Goal: Communication & Community: Answer question/provide support

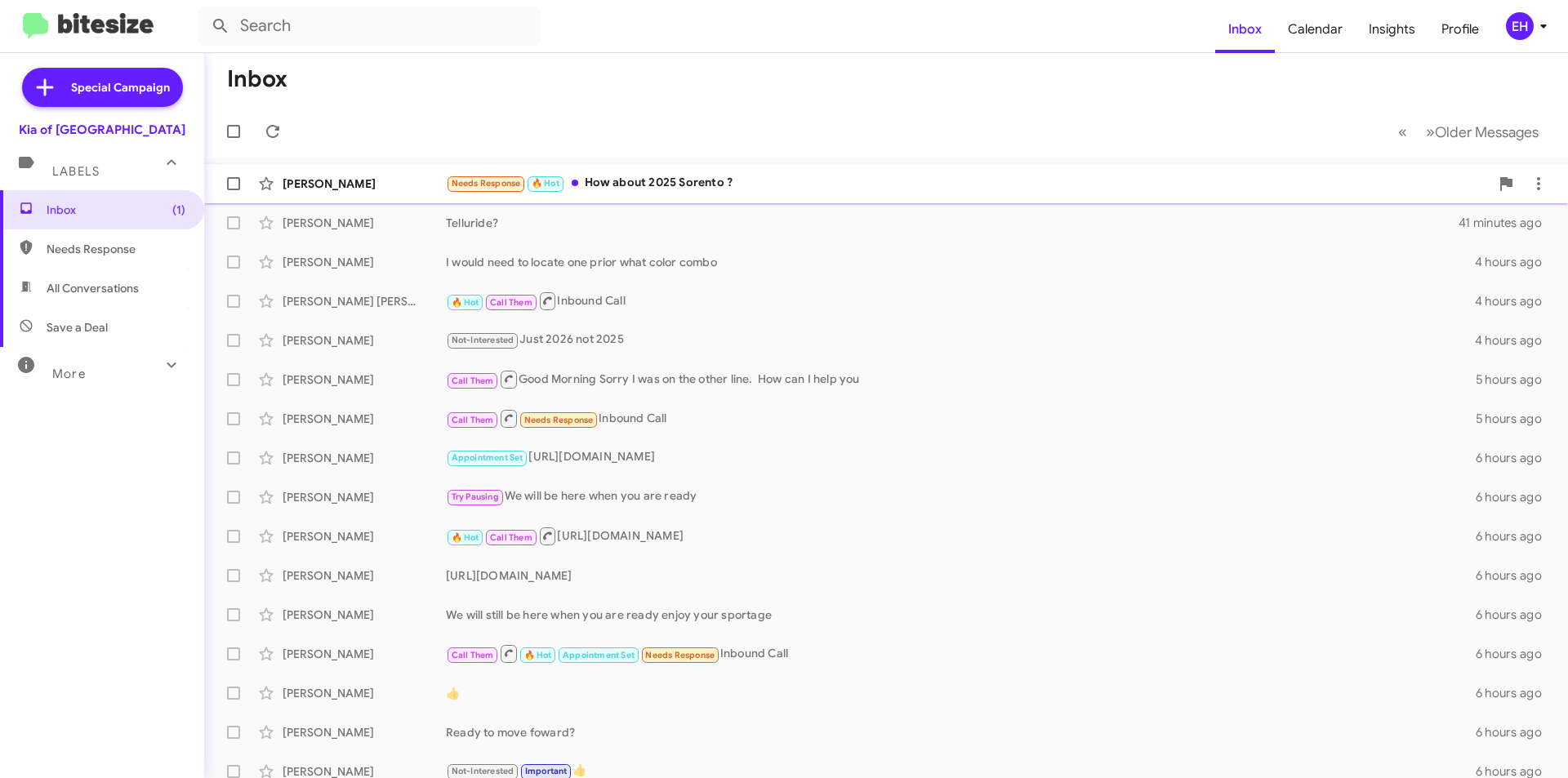
click at [667, 182] on div "Needs Response 🔥 Hot How about 2025 Sorento ?" at bounding box center [967, 182] width 1044 height 18
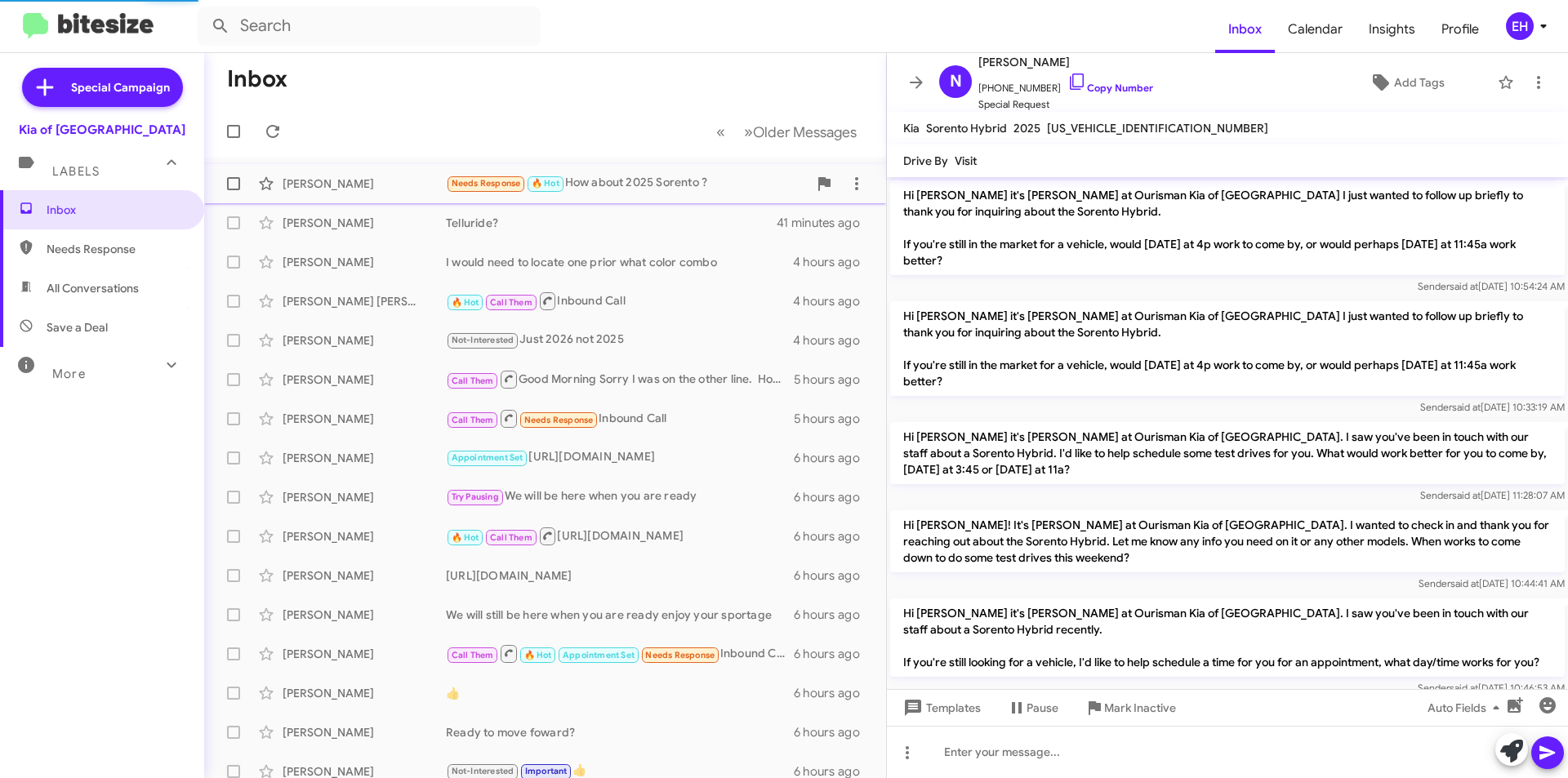
scroll to position [1855, 0]
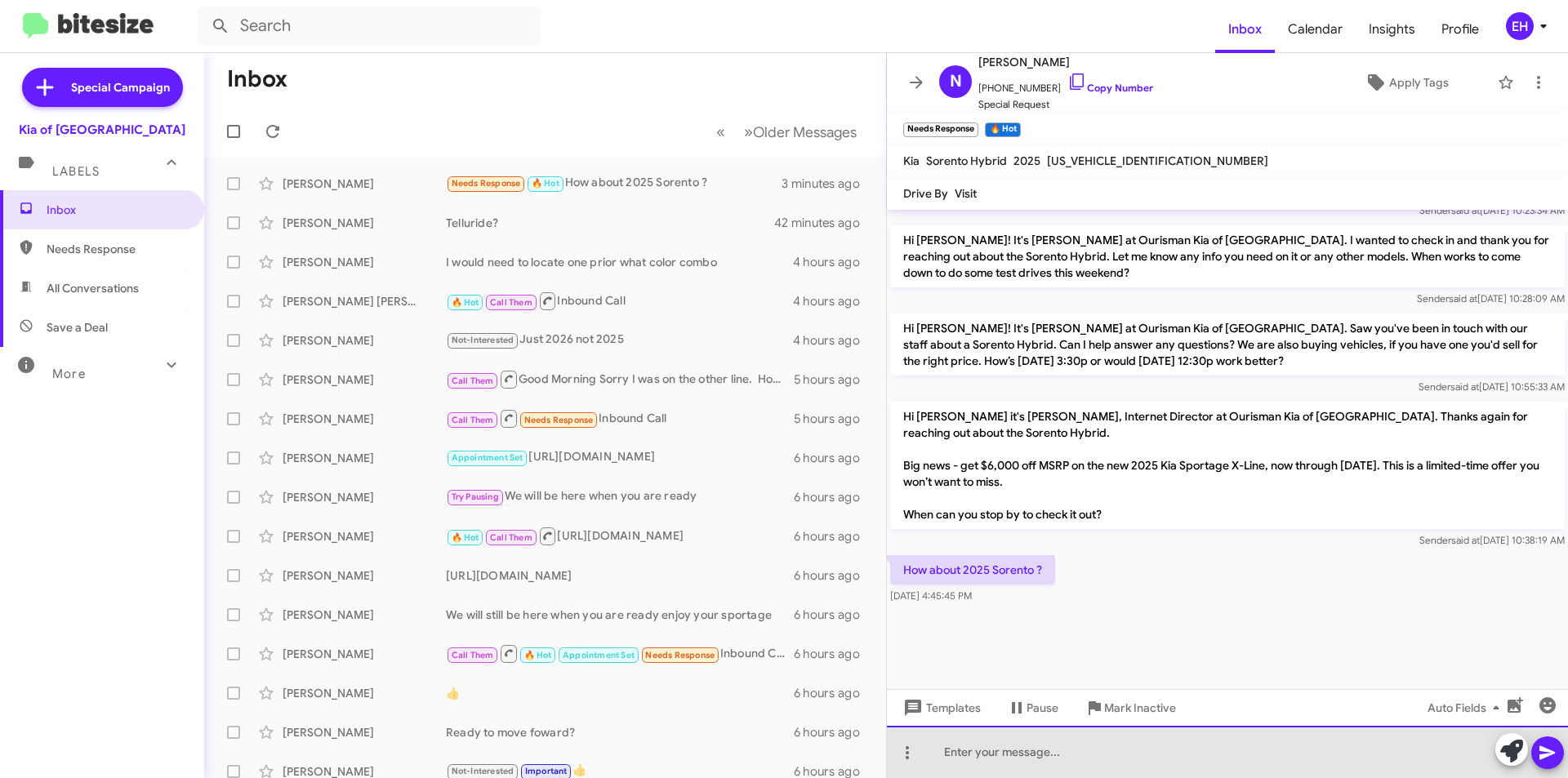
drag, startPoint x: 1018, startPoint y: 731, endPoint x: 1026, endPoint y: 728, distance: 8.5
click at [1019, 730] on div at bounding box center [1227, 752] width 681 height 52
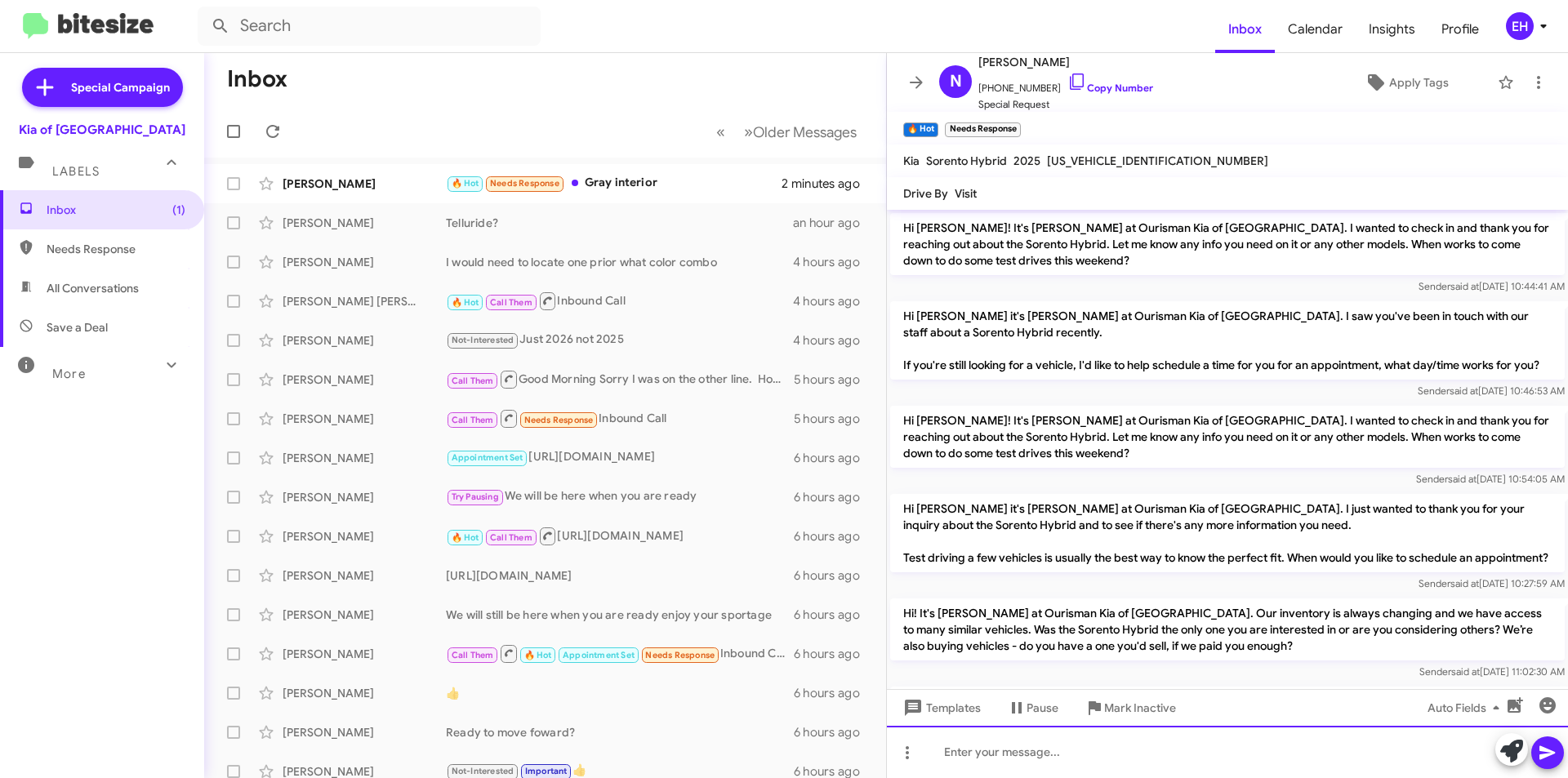
scroll to position [1725, 0]
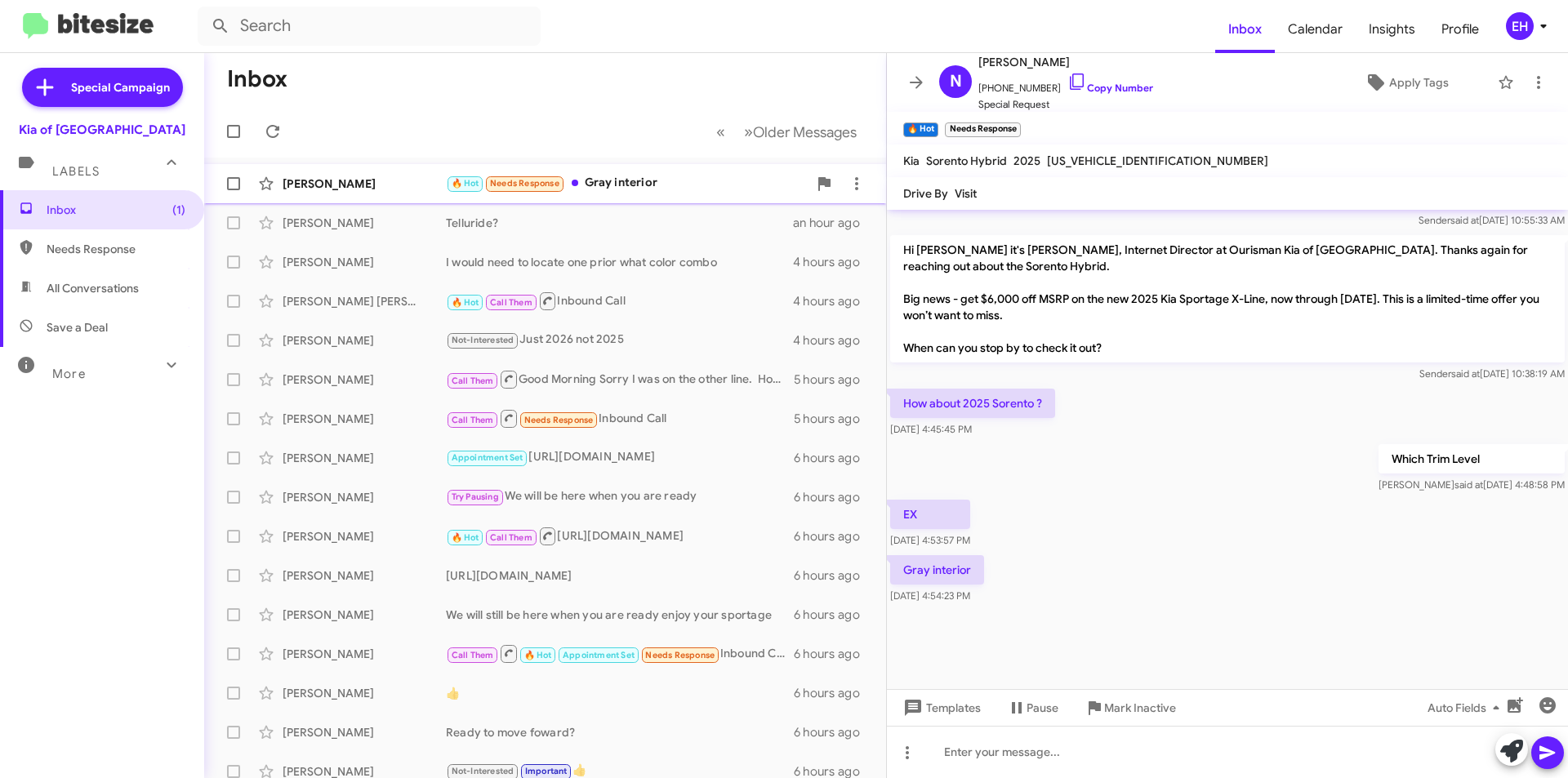
click at [644, 187] on div "🔥 Hot Needs Response Gray interior" at bounding box center [626, 182] width 362 height 18
click at [1003, 740] on div at bounding box center [1227, 752] width 681 height 52
click at [1549, 747] on mat-tooltip-component "Insert Media" at bounding box center [1513, 730] width 83 height 49
click at [1547, 747] on icon at bounding box center [1547, 753] width 19 height 19
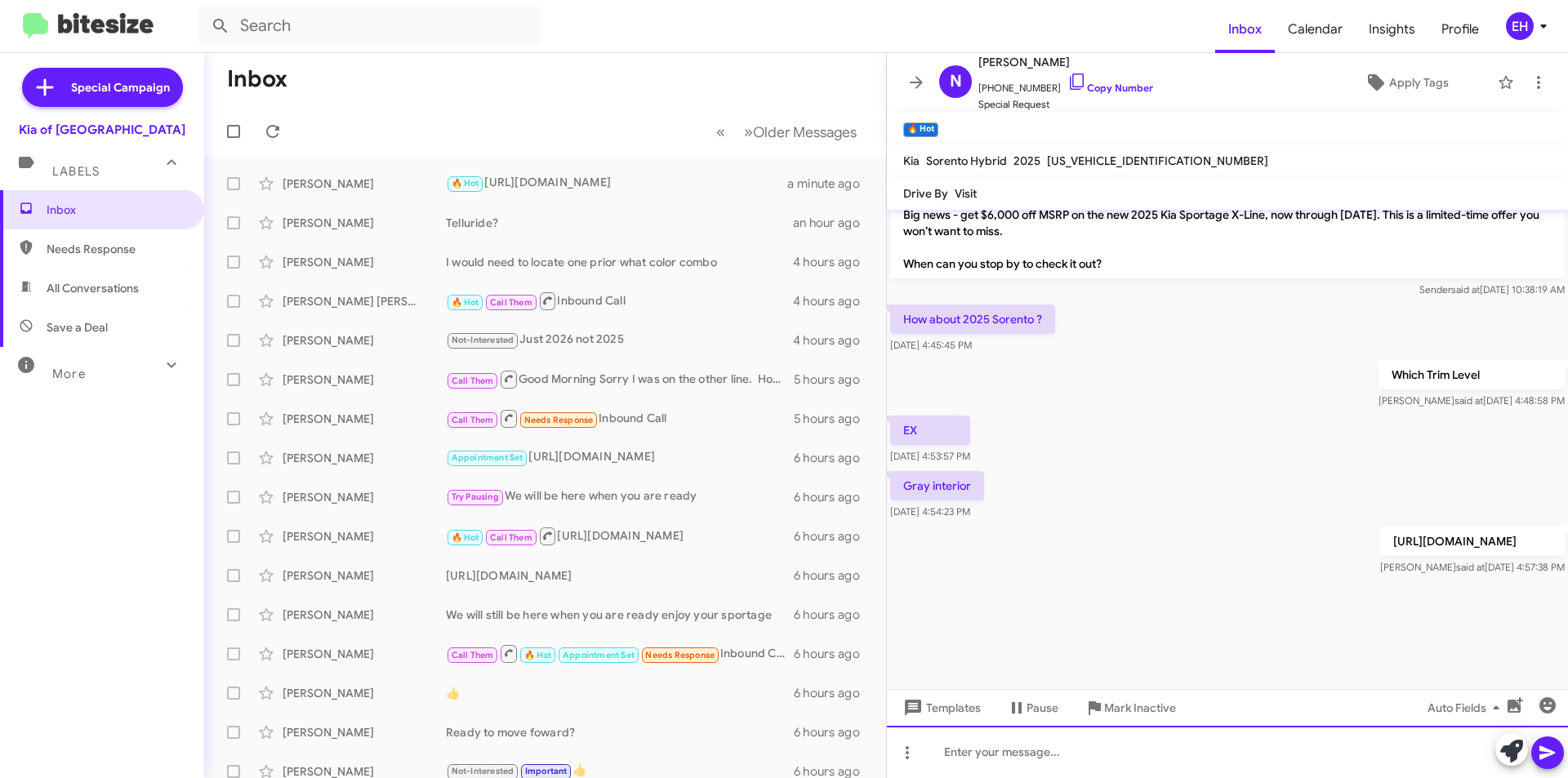
scroll to position [2403, 0]
click at [76, 182] on mat-expansion-panel-header "Labels" at bounding box center [102, 164] width 204 height 52
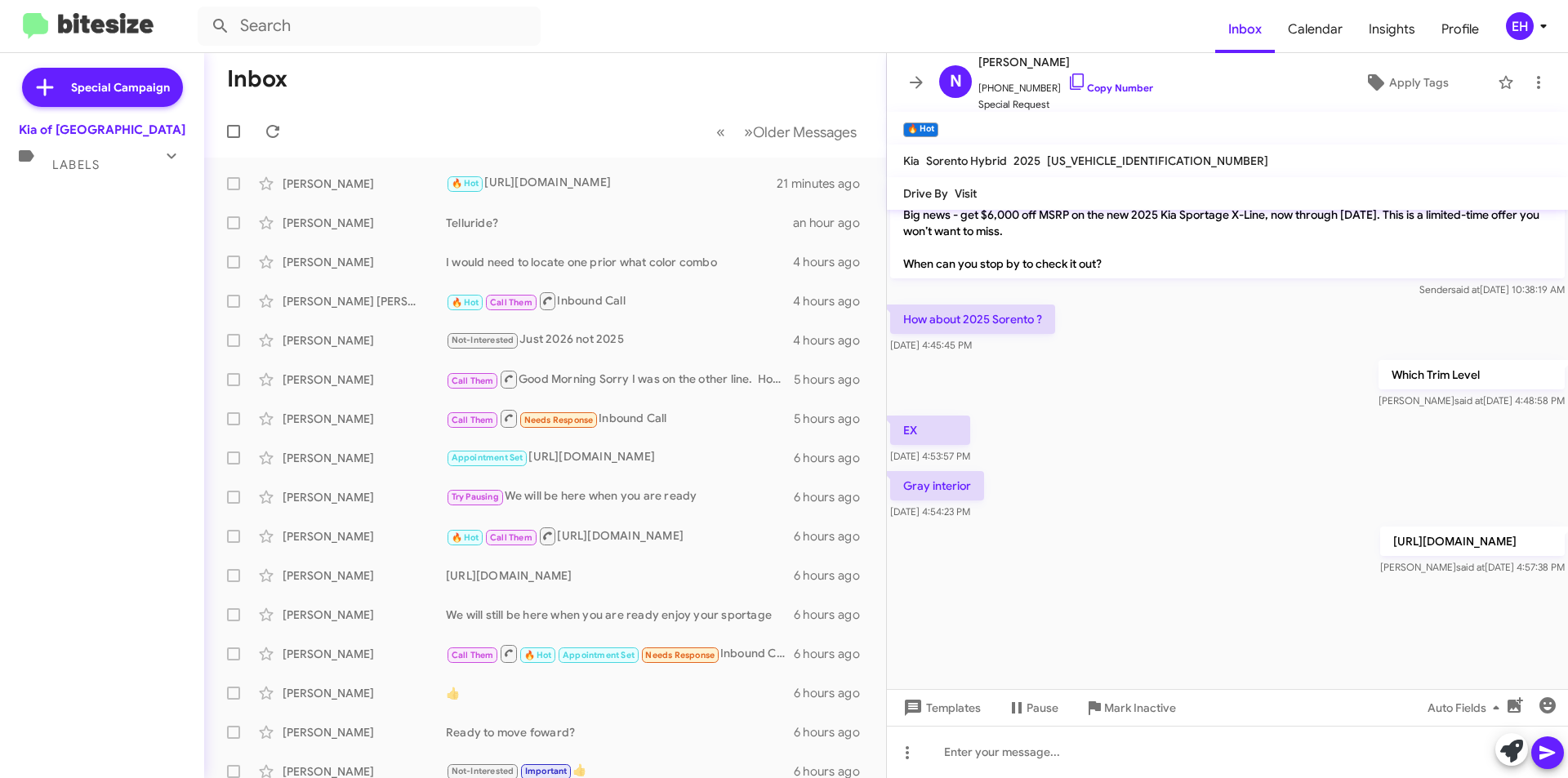
click at [80, 182] on div "Special Campaign Kia of Catonsville Labels Inbox Needs Response All Conversatio…" at bounding box center [102, 412] width 204 height 719
click at [74, 165] on span "Labels" at bounding box center [76, 164] width 47 height 15
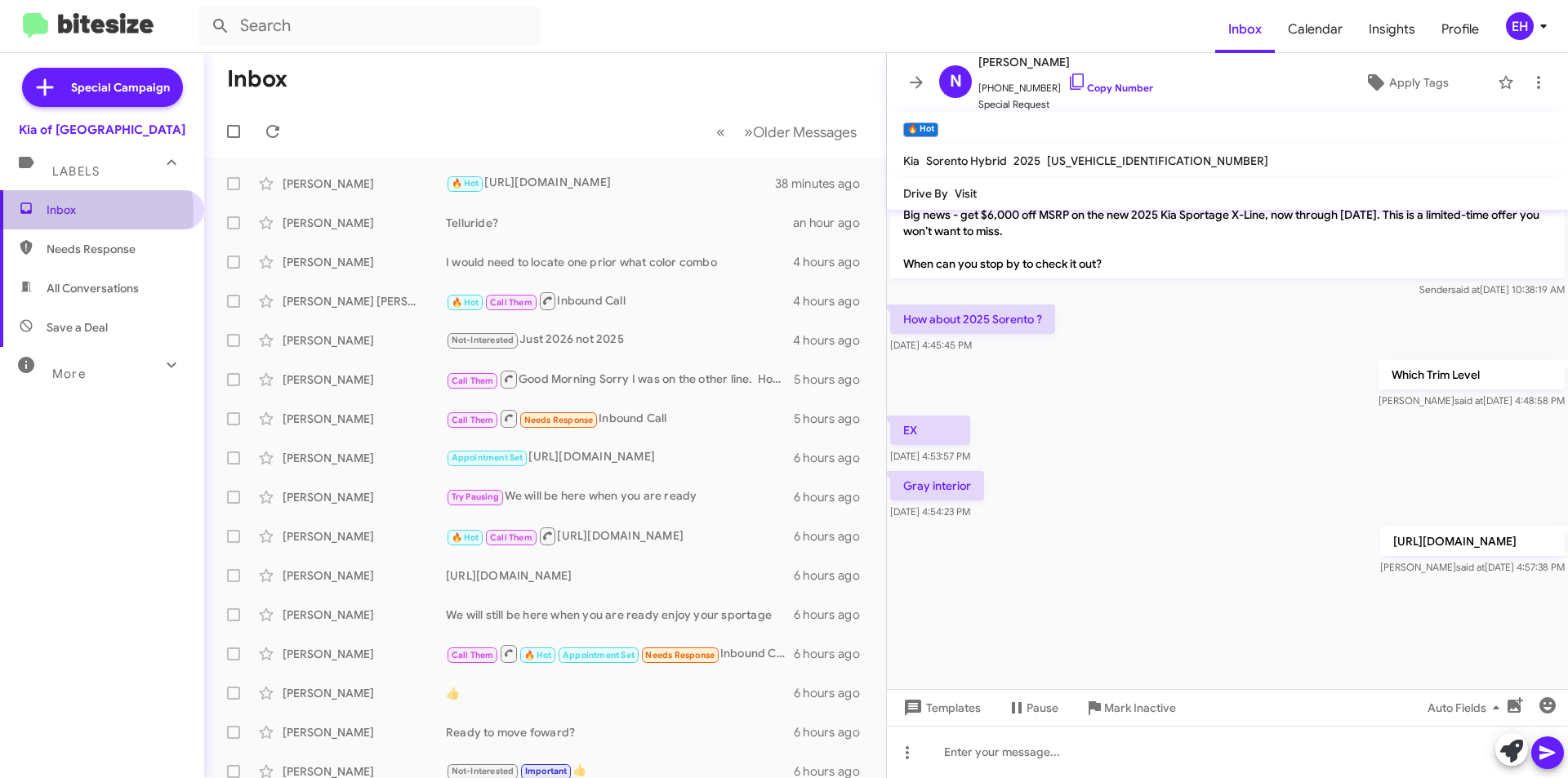
click at [52, 214] on span "Inbox" at bounding box center [115, 210] width 139 height 17
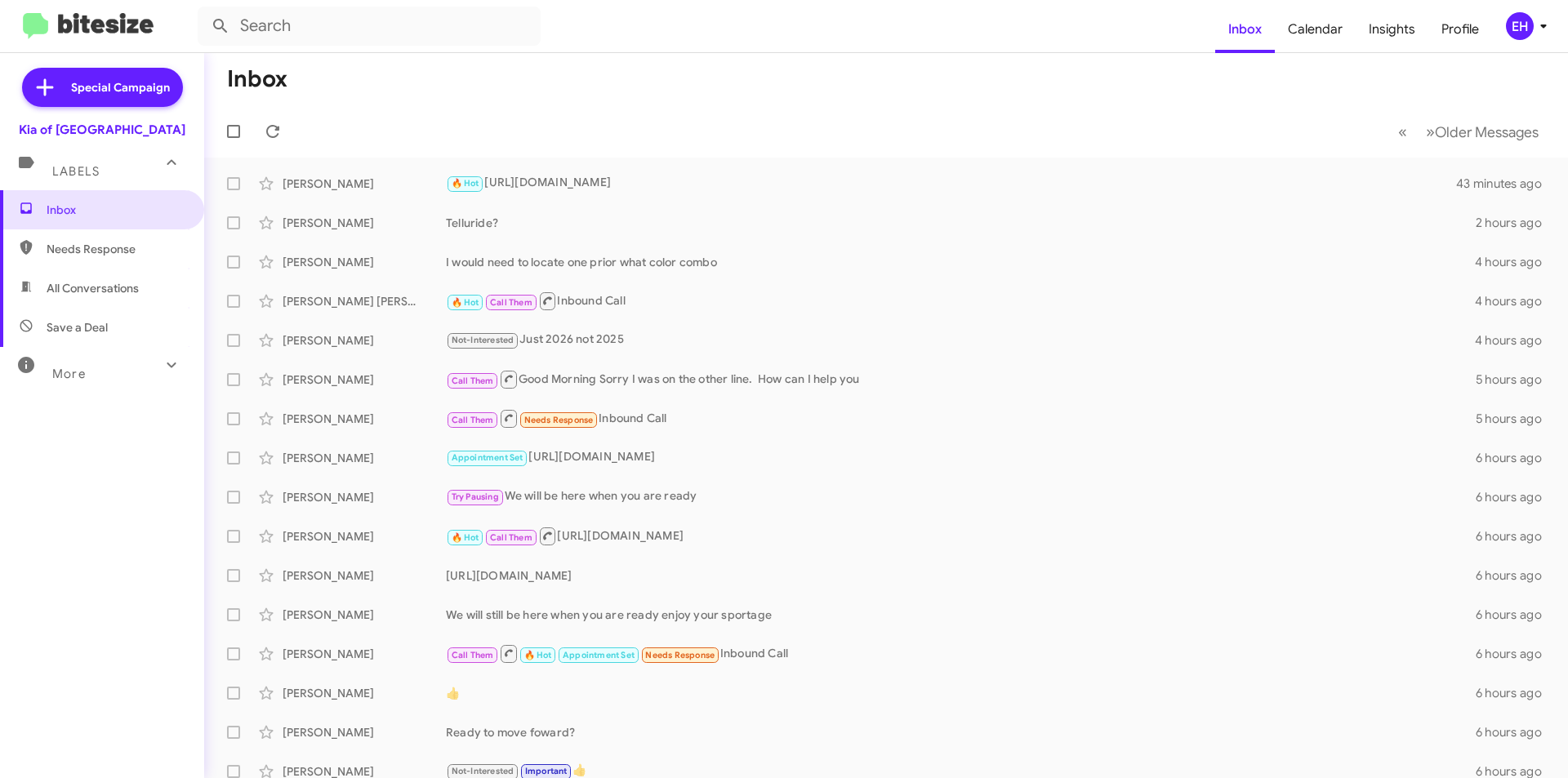
click at [81, 168] on span "Labels" at bounding box center [76, 171] width 47 height 15
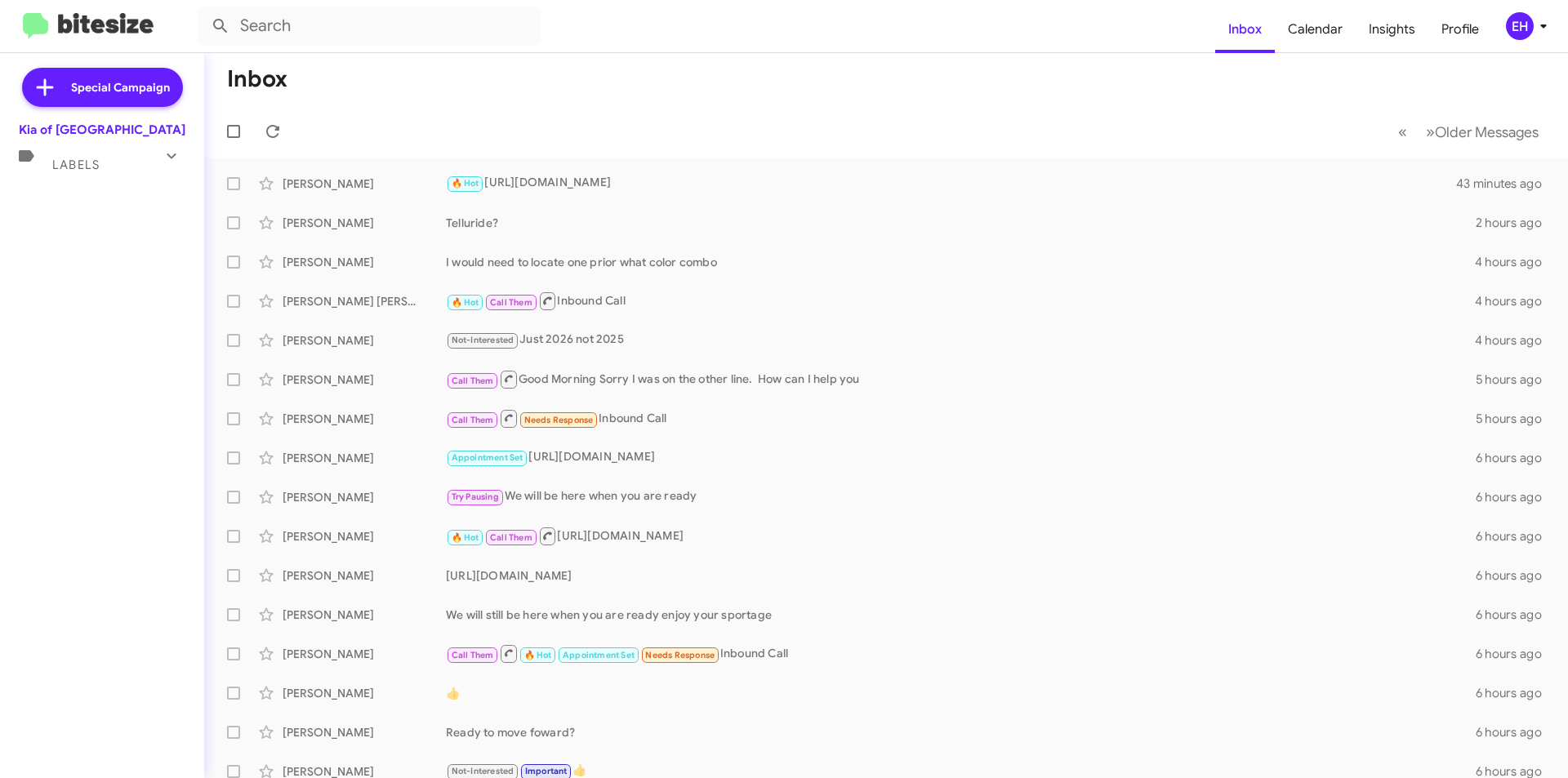
click at [79, 163] on span "Labels" at bounding box center [76, 164] width 47 height 15
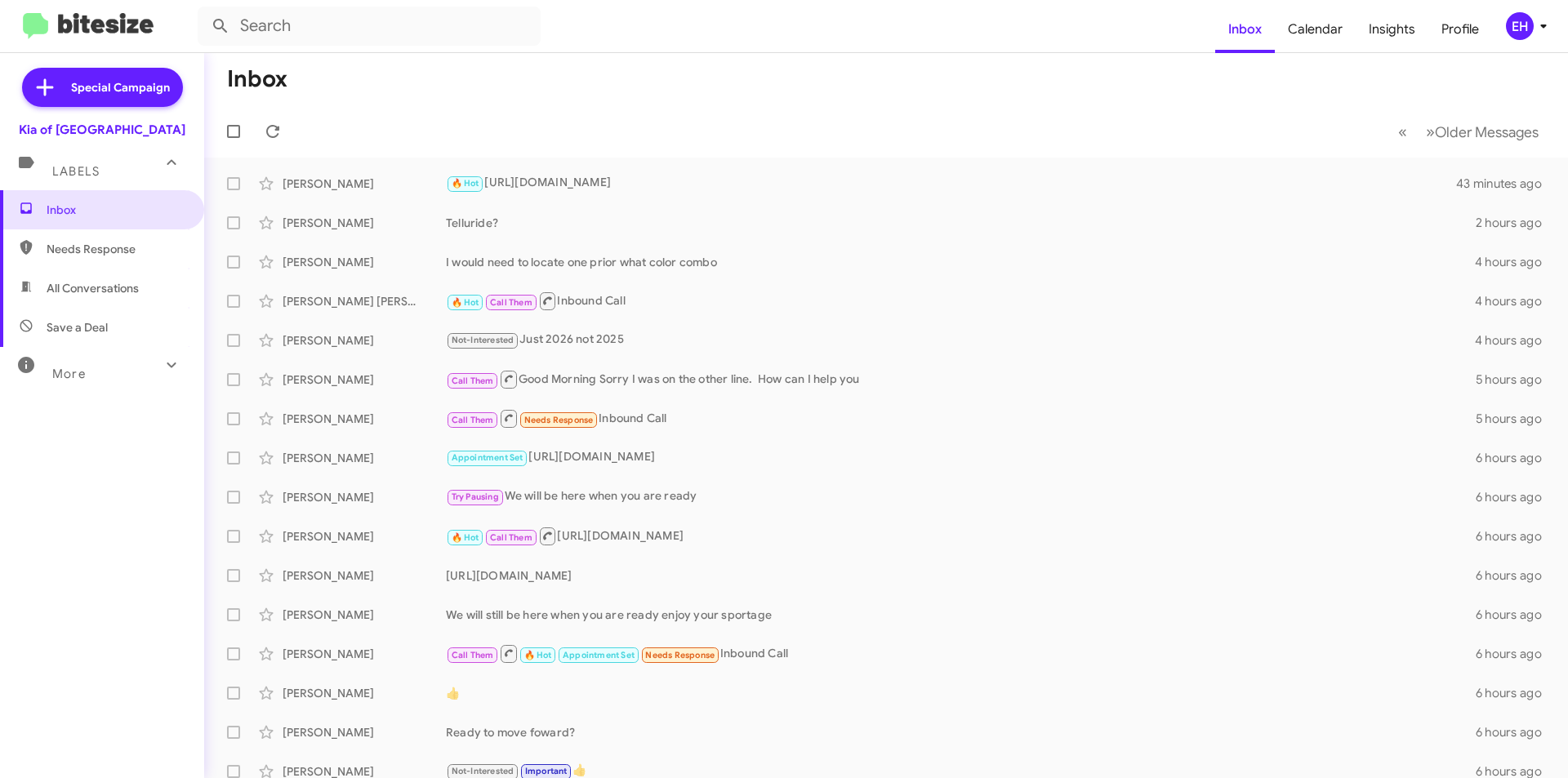
click at [81, 257] on span "Needs Response" at bounding box center [102, 249] width 204 height 39
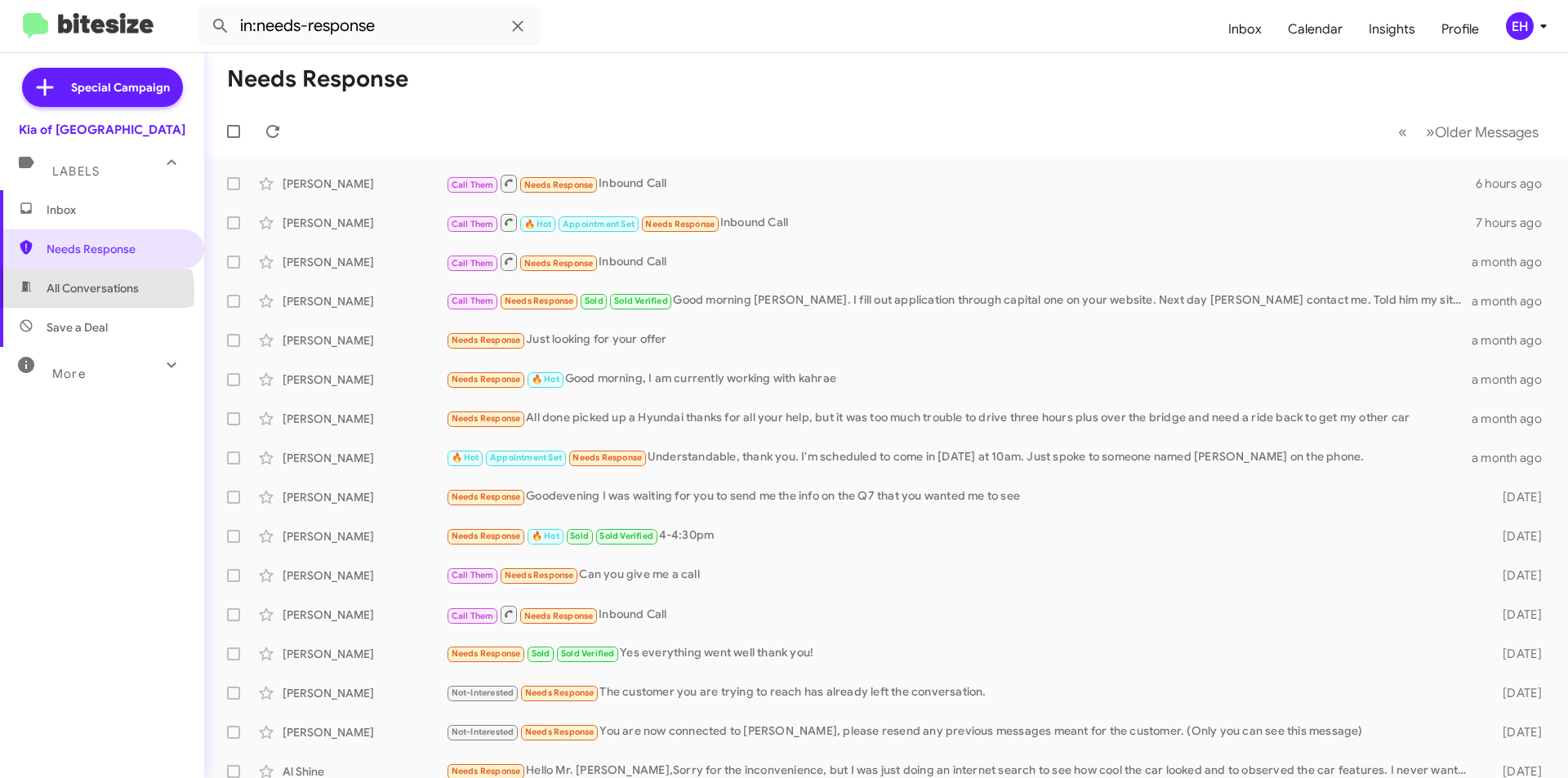
drag, startPoint x: 86, startPoint y: 293, endPoint x: 121, endPoint y: 188, distance: 110.7
click at [86, 292] on span "All Conversations" at bounding box center [93, 288] width 93 height 17
type input "in:all-conversations"
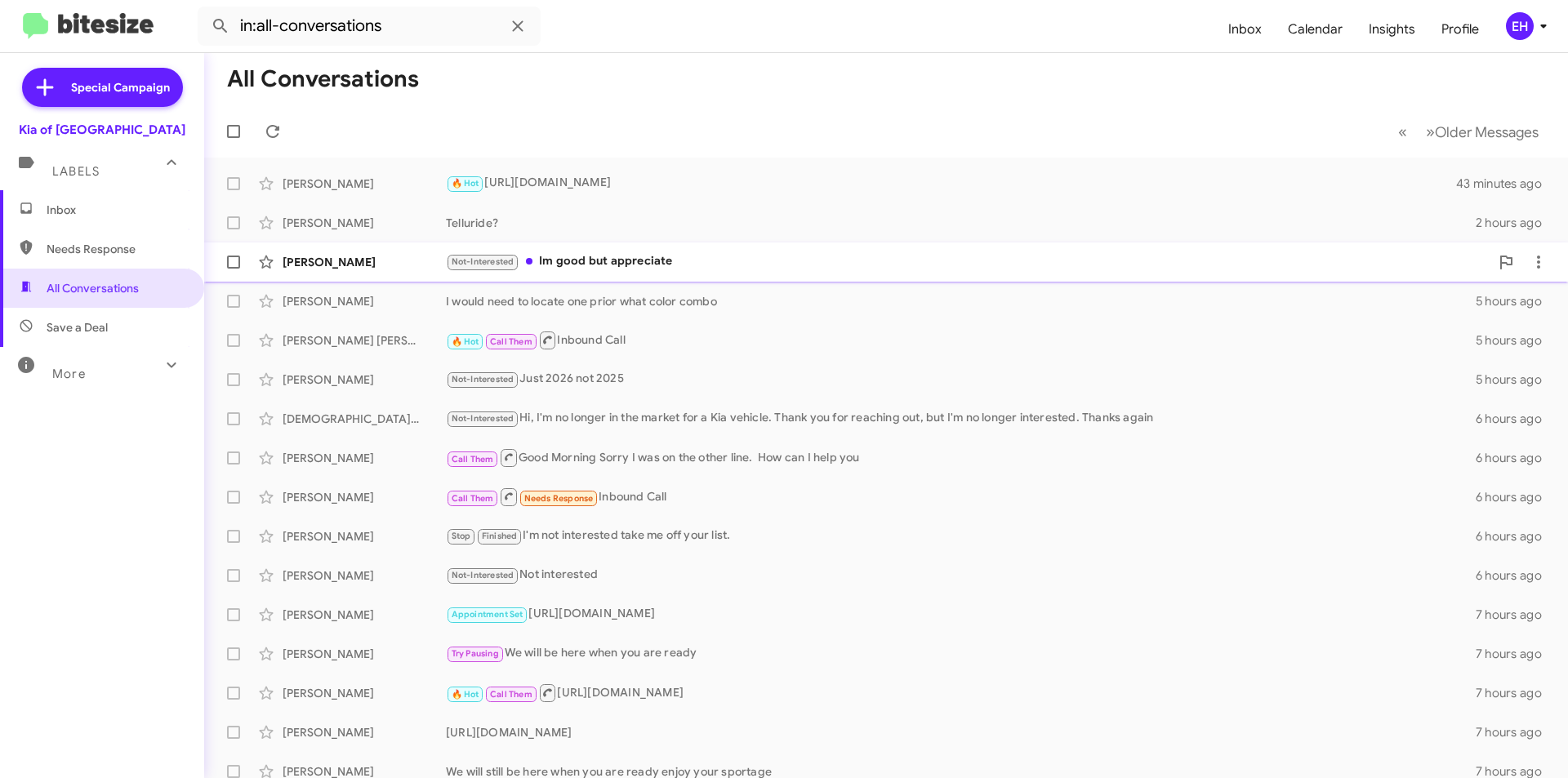
click at [600, 255] on div "Not-Interested Im good but appreciate" at bounding box center [967, 261] width 1044 height 18
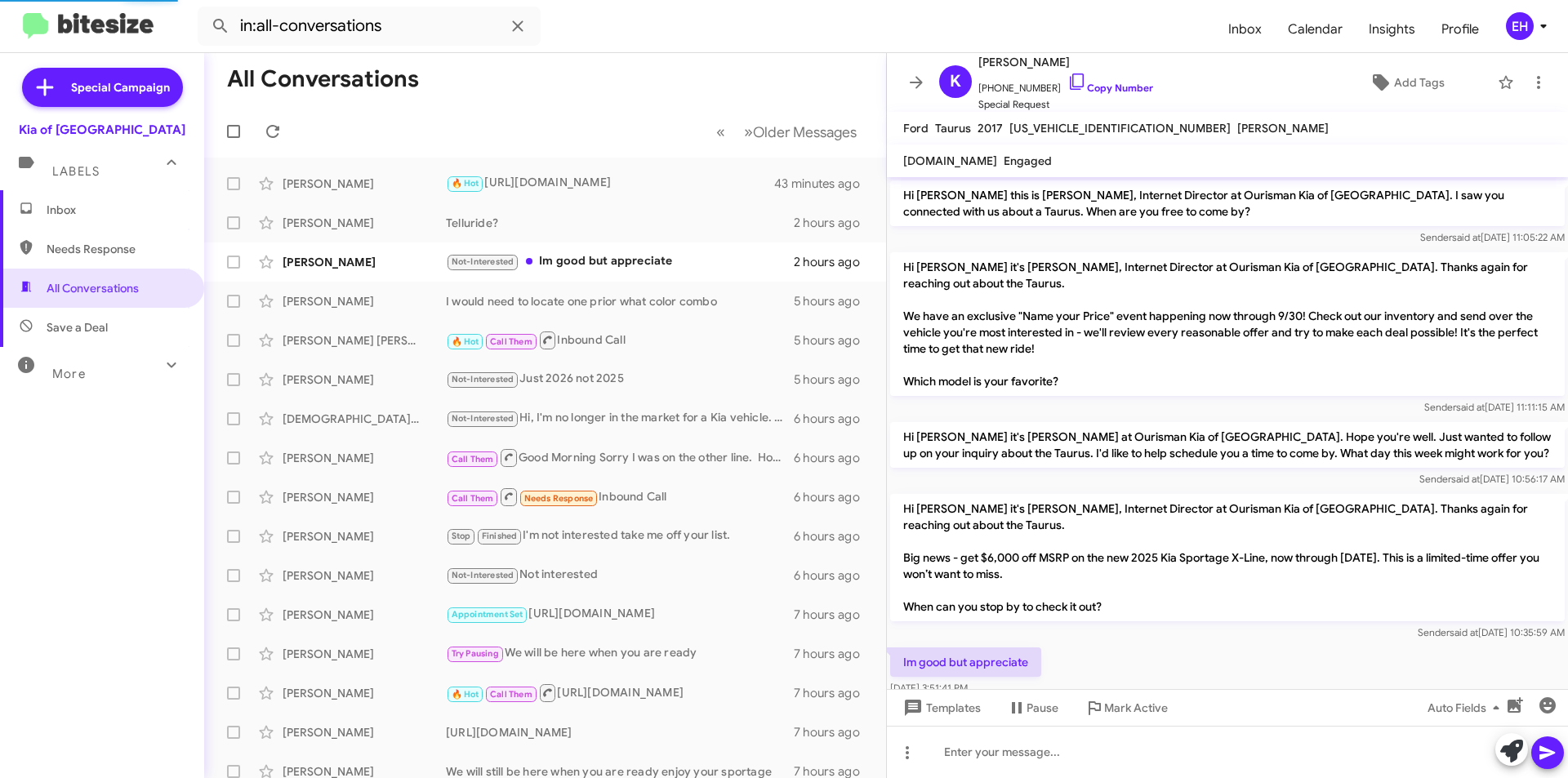
scroll to position [65, 0]
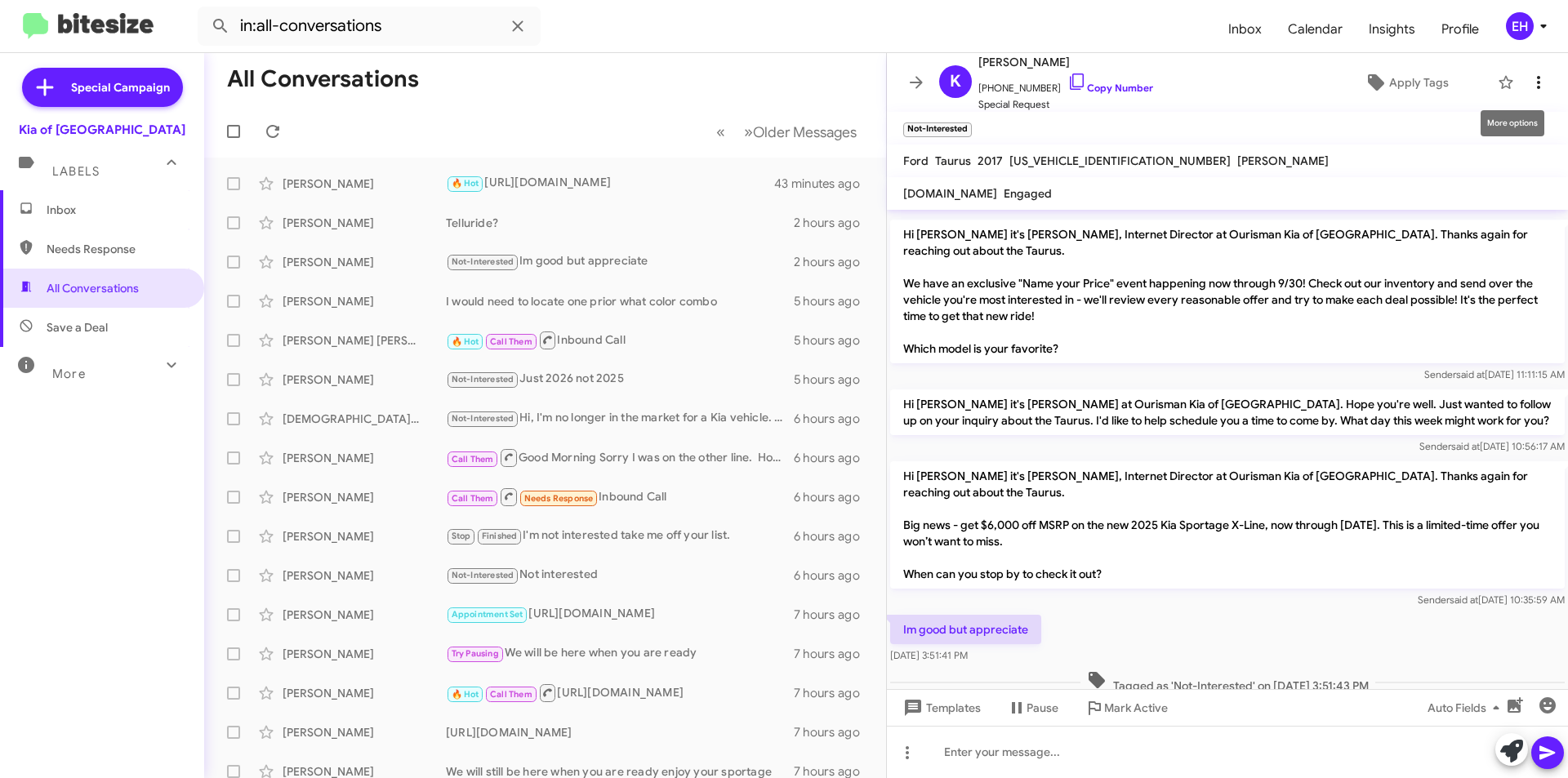
click at [1531, 80] on icon at bounding box center [1538, 82] width 19 height 19
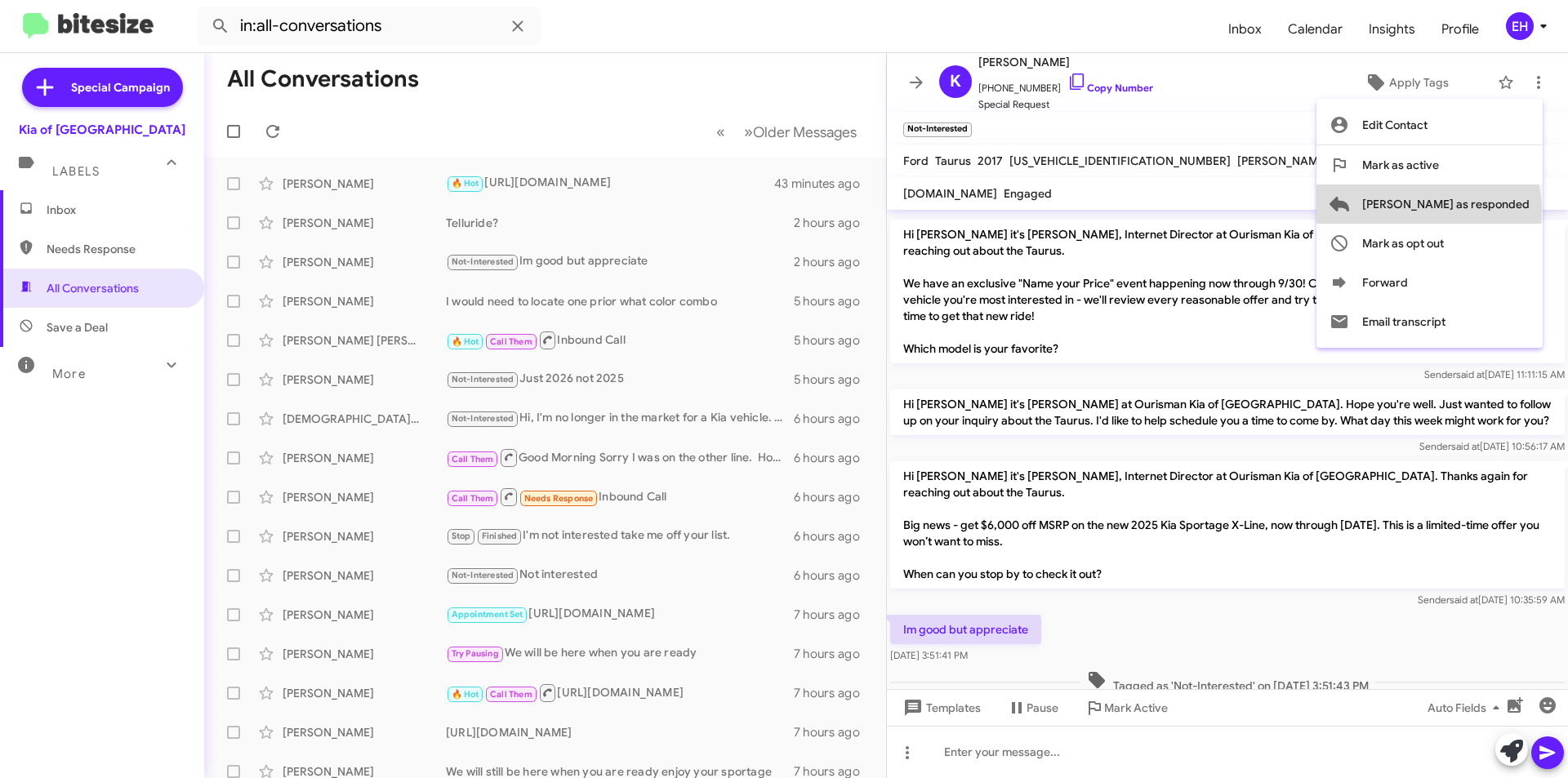
click at [1495, 210] on span "[PERSON_NAME] as responded" at bounding box center [1446, 203] width 168 height 39
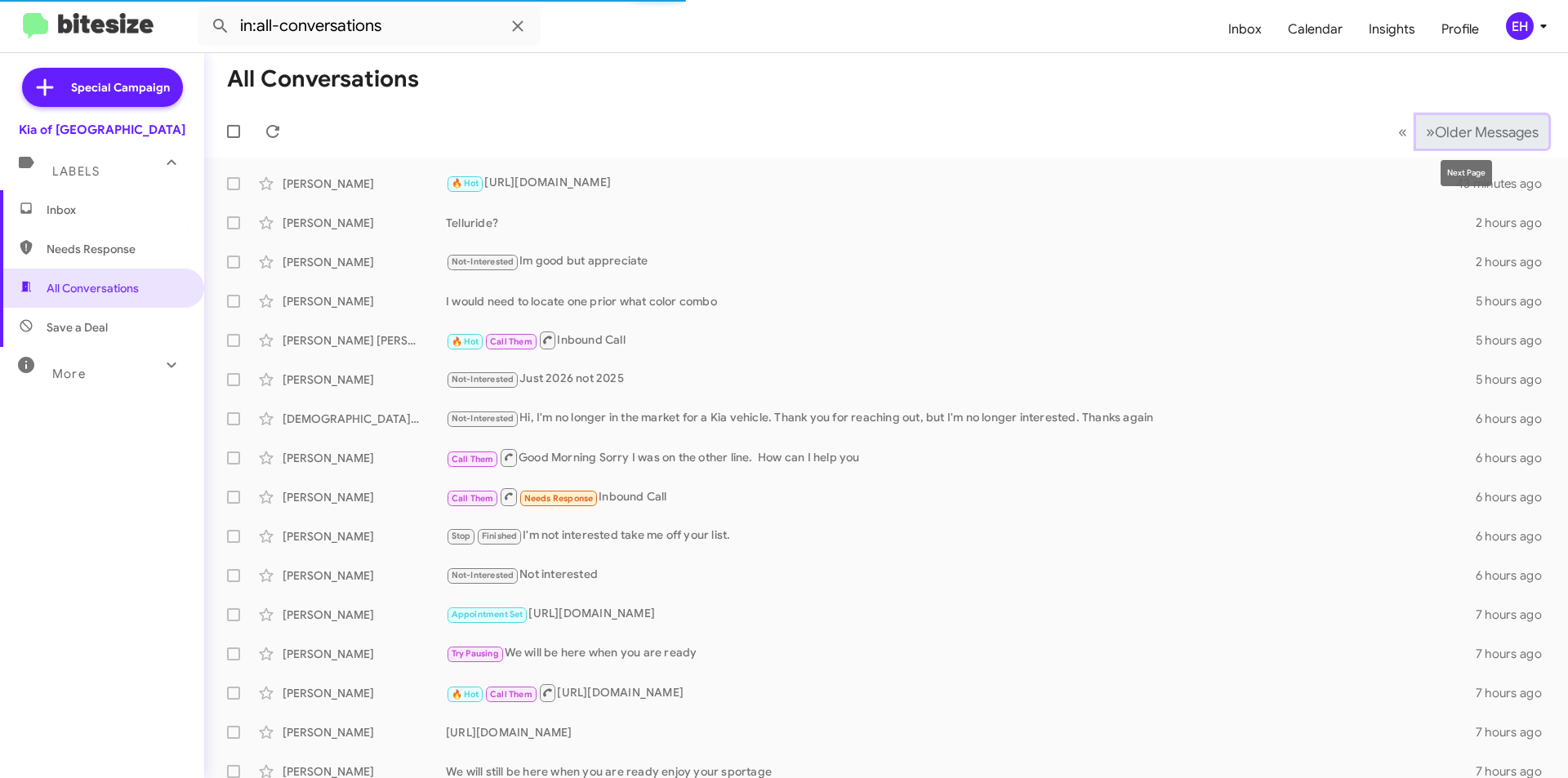
click at [1499, 127] on span "Older Messages" at bounding box center [1486, 132] width 104 height 18
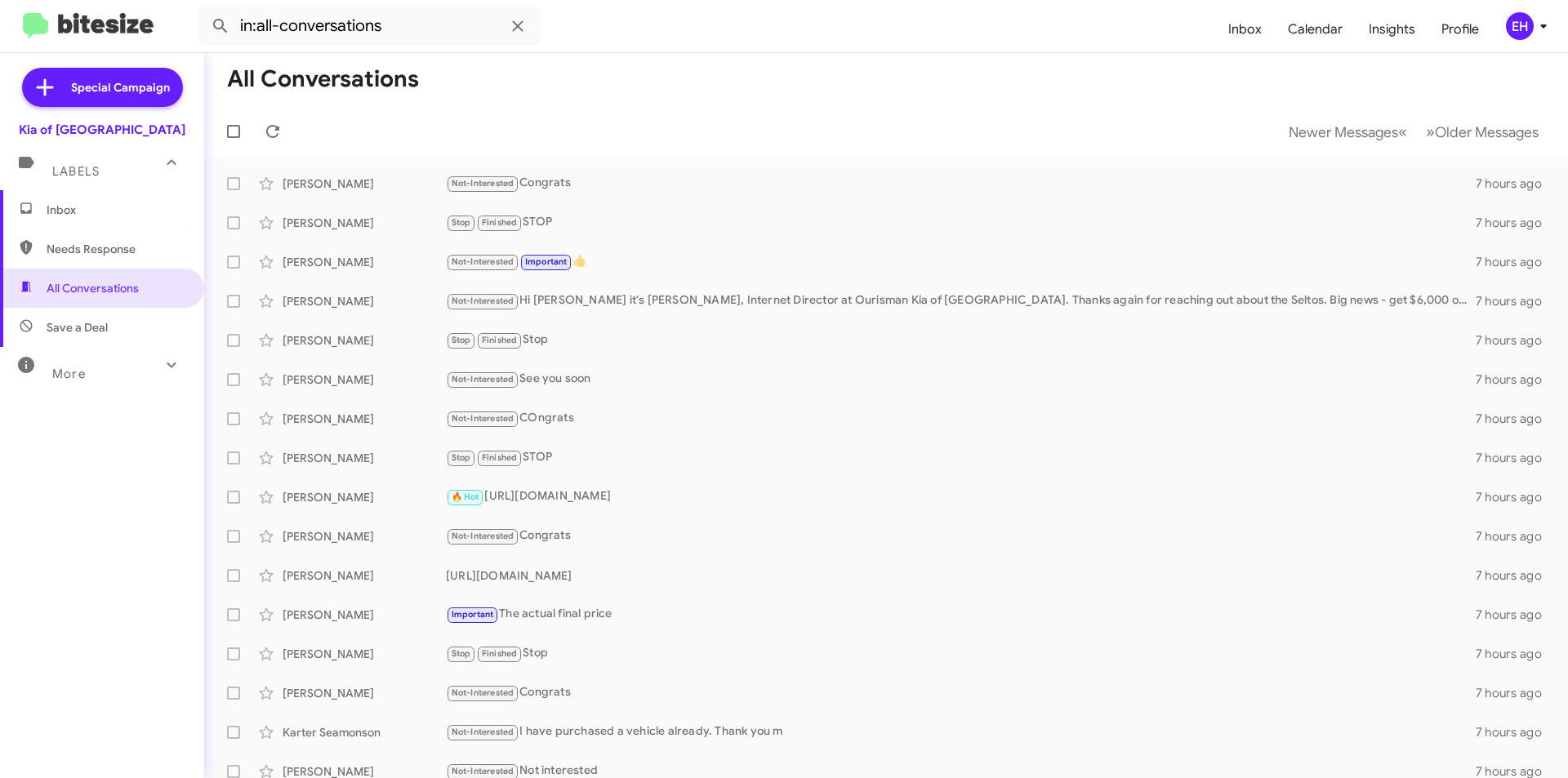
click at [52, 173] on div "Labels" at bounding box center [86, 164] width 145 height 31
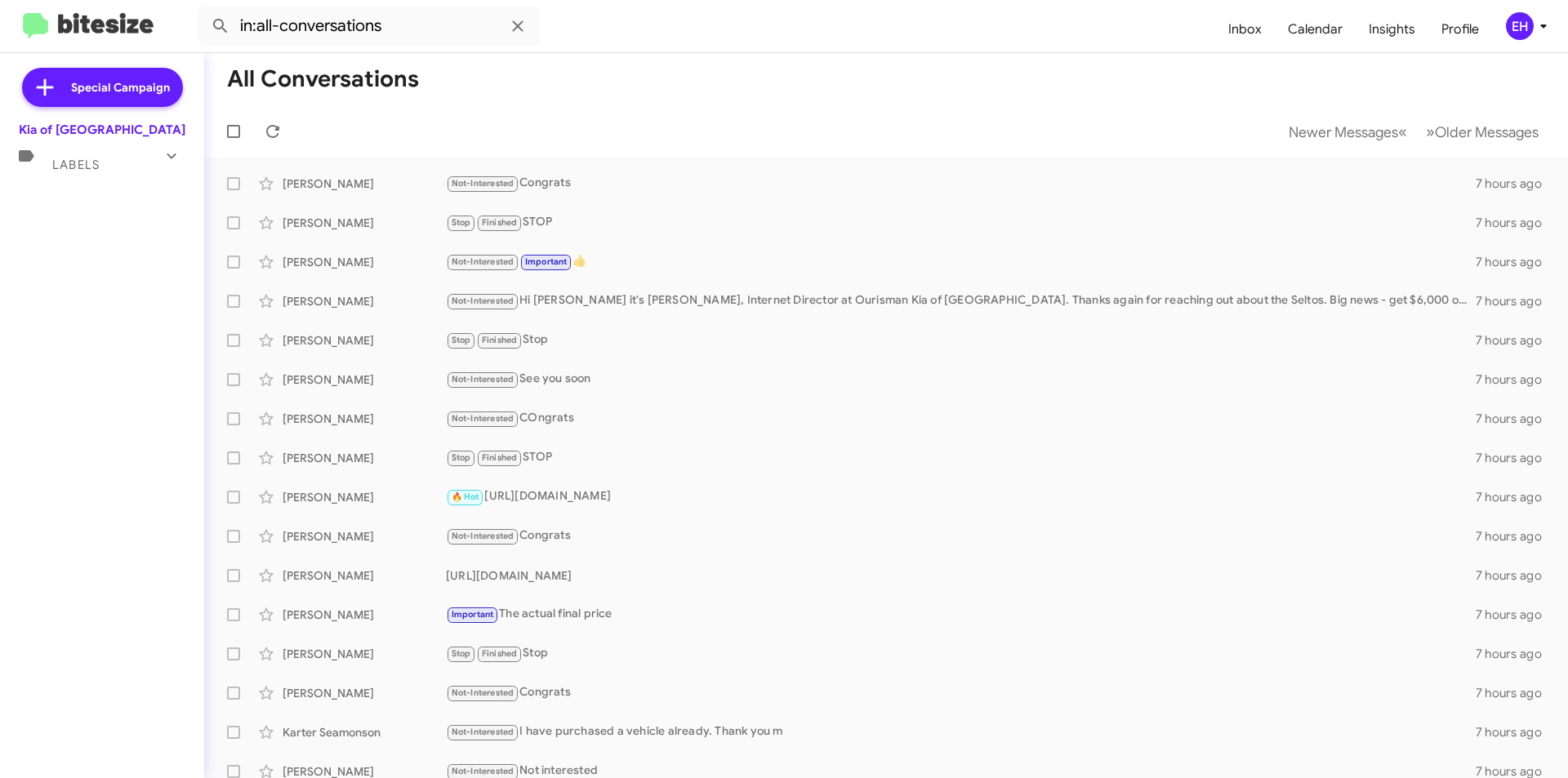
click at [69, 169] on span "Labels" at bounding box center [76, 164] width 47 height 15
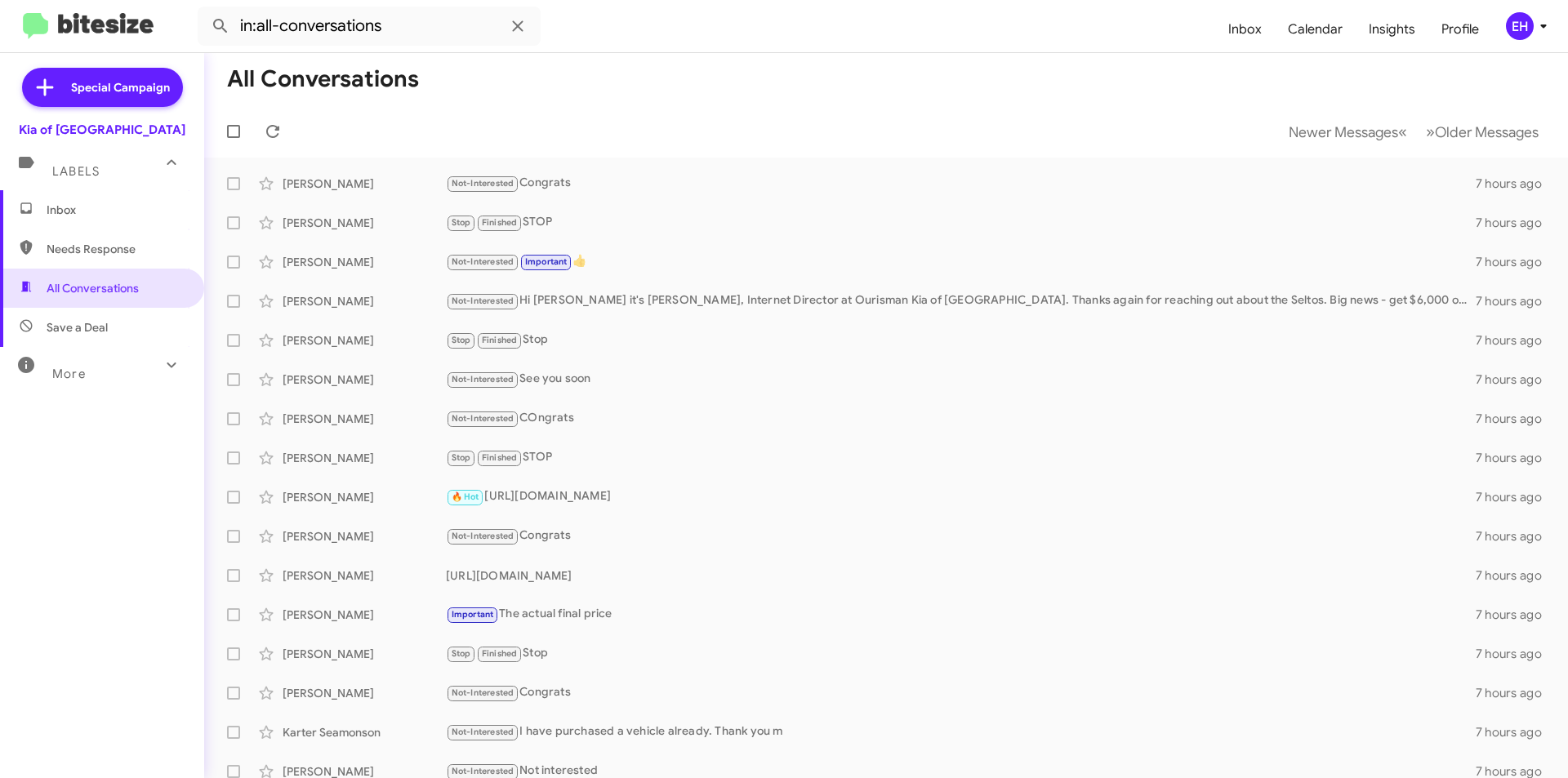
click at [67, 205] on span "Inbox" at bounding box center [115, 210] width 139 height 17
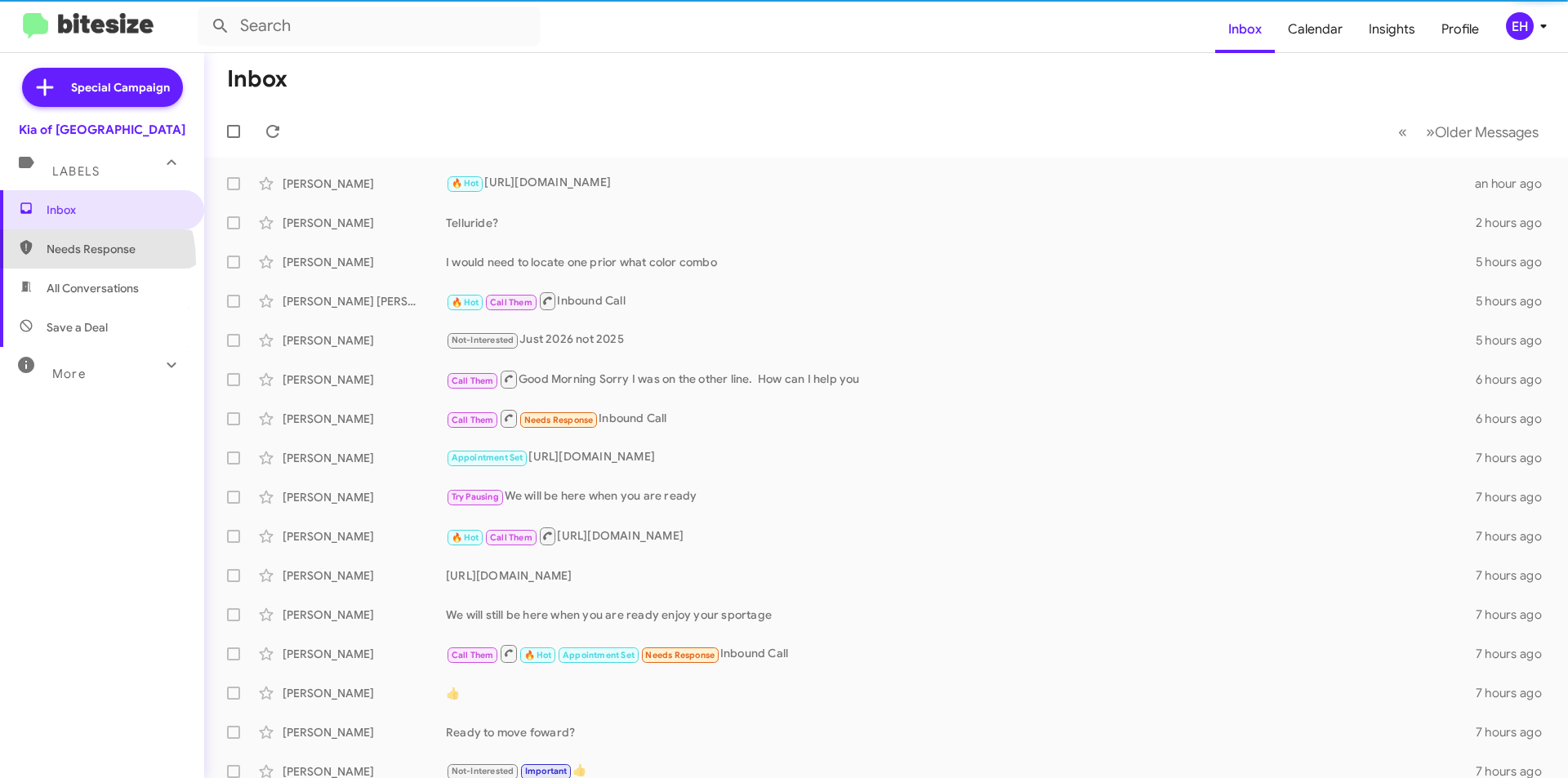
click at [66, 261] on span "Needs Response" at bounding box center [102, 249] width 204 height 39
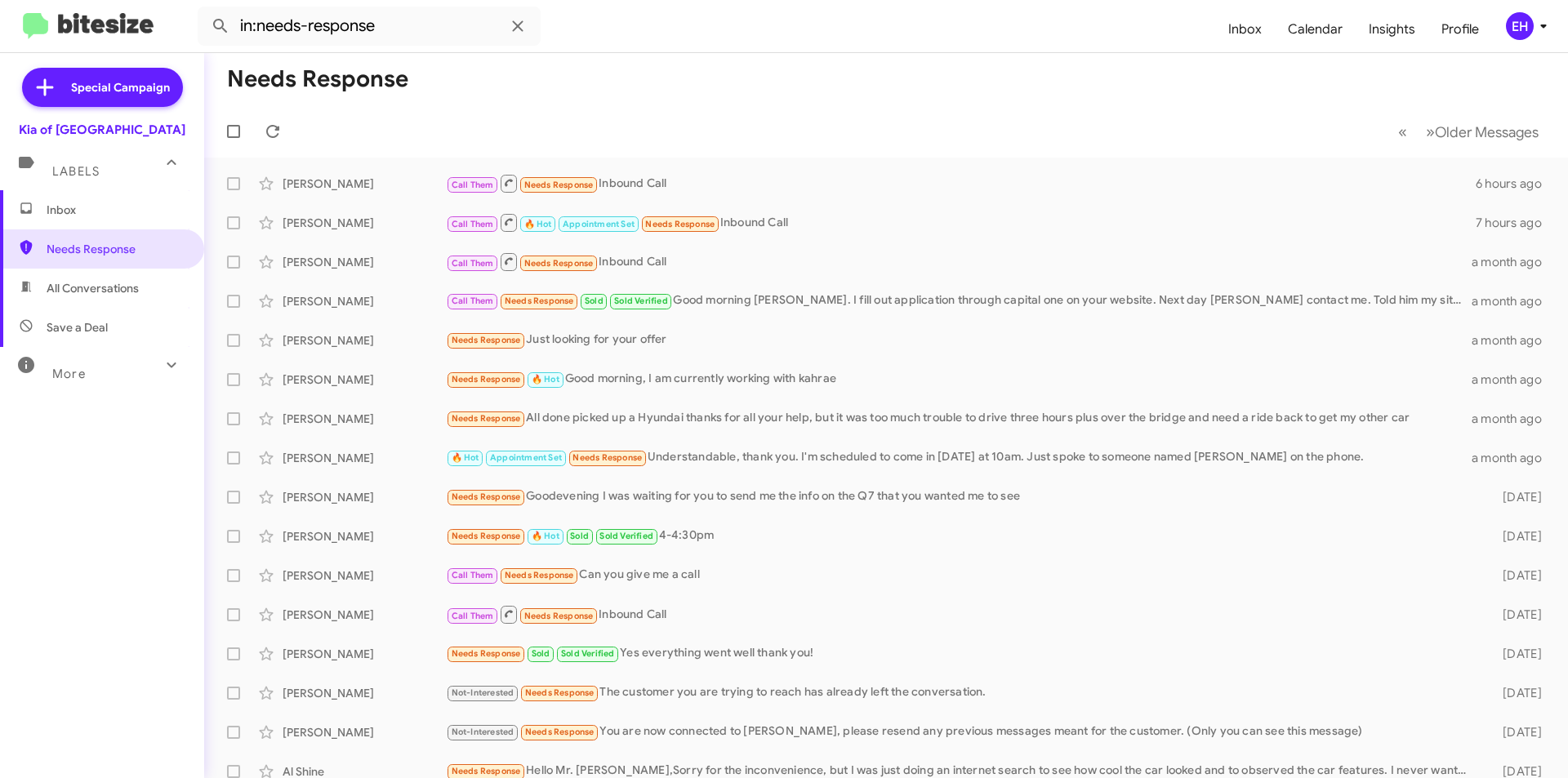
click at [66, 284] on span "All Conversations" at bounding box center [93, 288] width 93 height 17
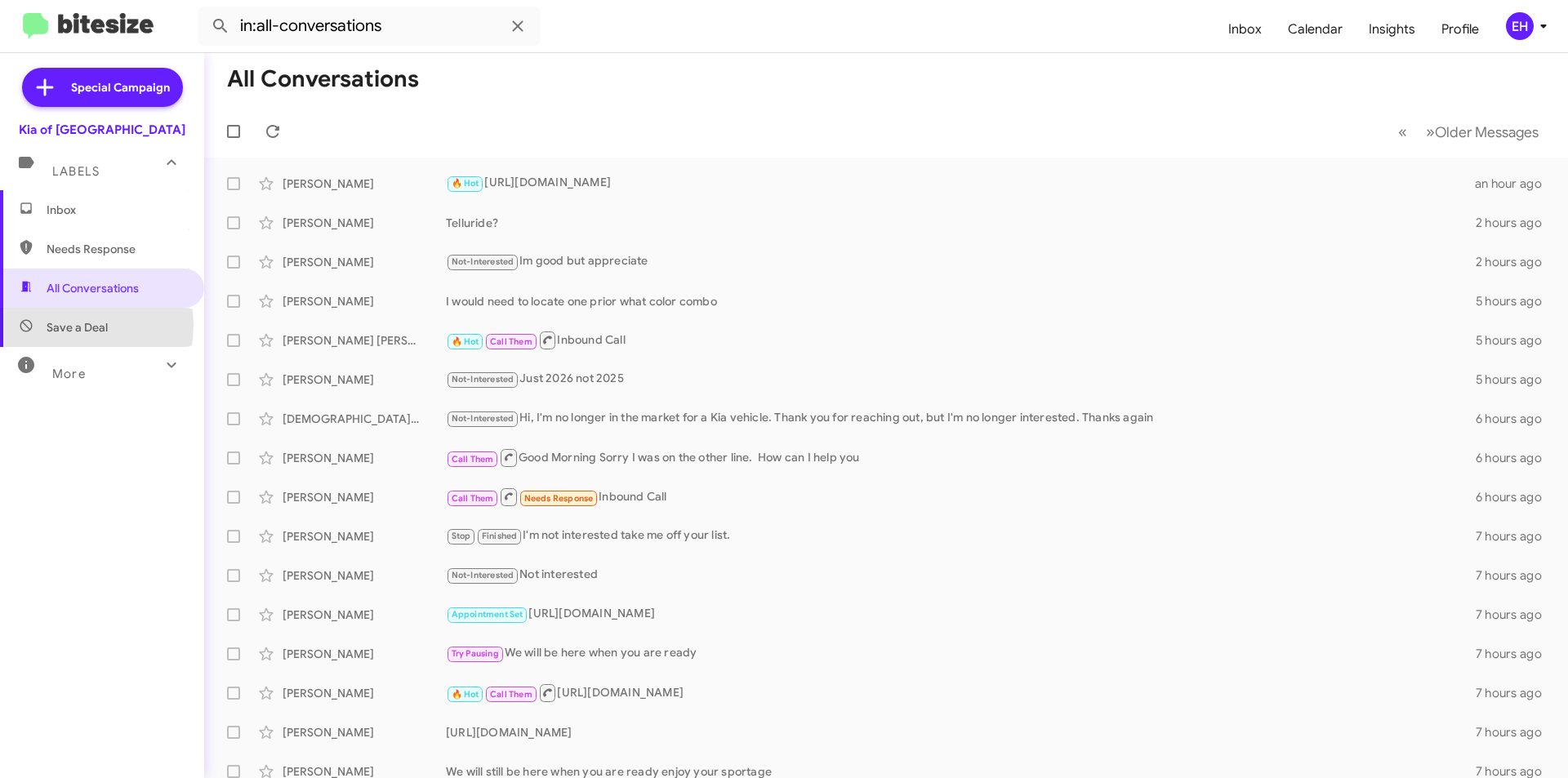
click at [63, 326] on span "Save a Deal" at bounding box center [77, 327] width 61 height 17
type input "in:not-interested"
